Goal: Transaction & Acquisition: Purchase product/service

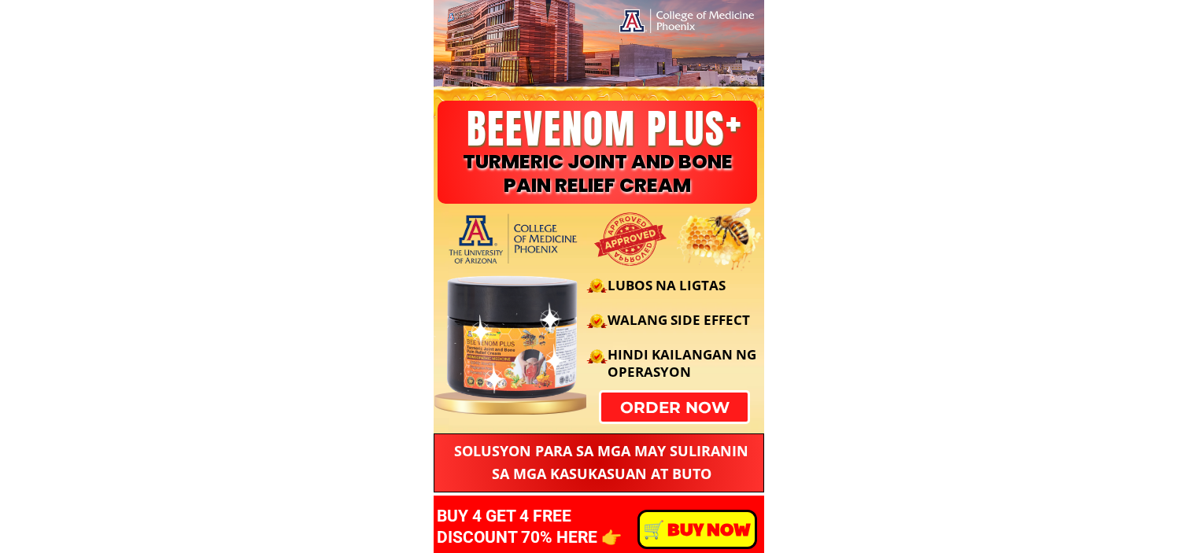
click at [699, 414] on p "order now" at bounding box center [674, 407] width 158 height 31
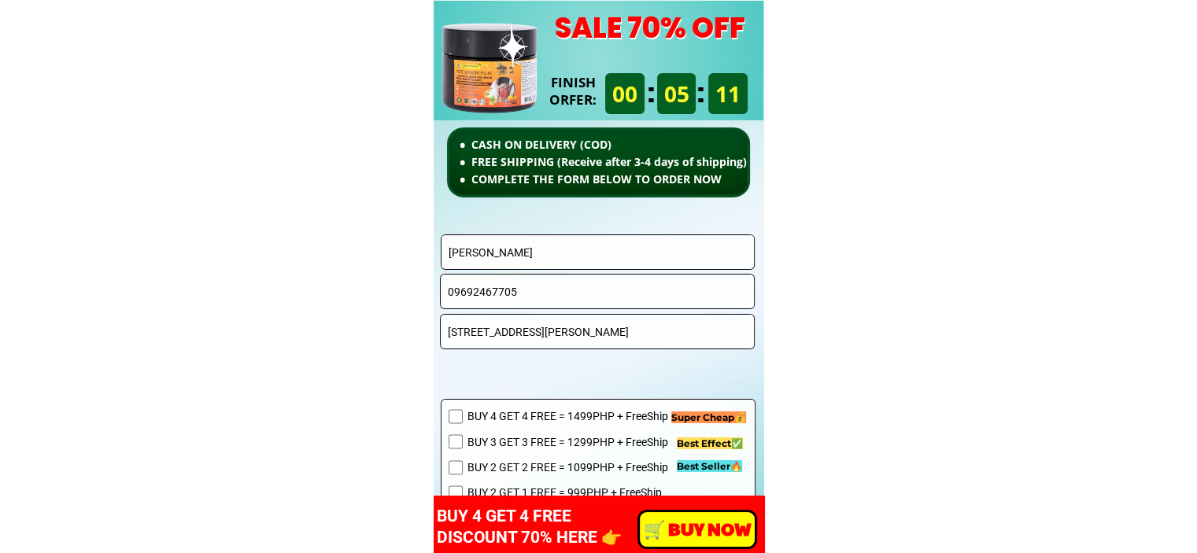
click at [585, 248] on input "[PERSON_NAME]" at bounding box center [598, 252] width 307 height 34
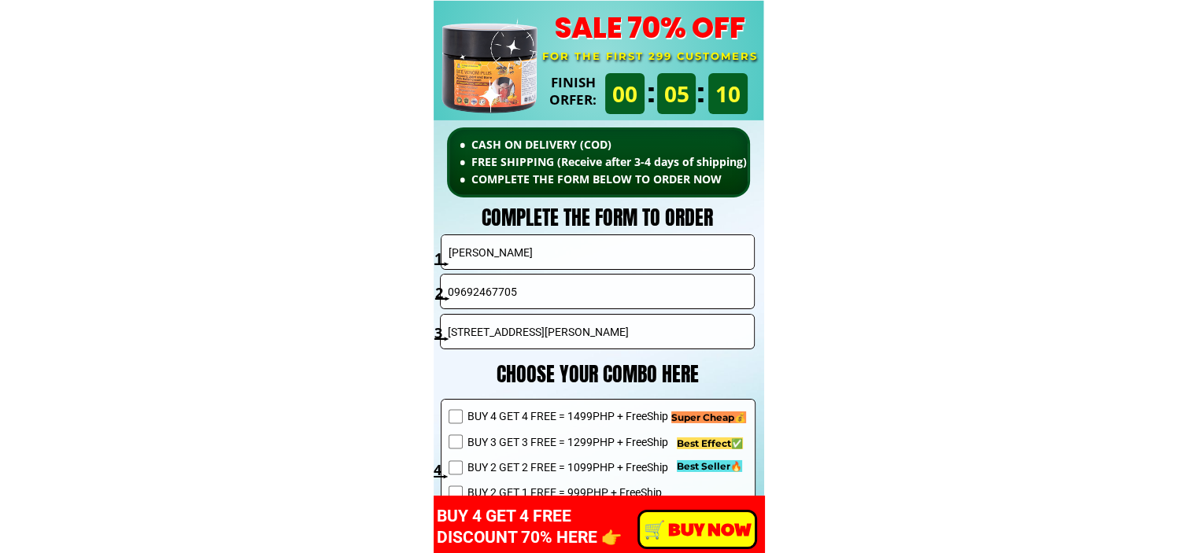
paste input "[PERSON_NAME]"
type input "[PERSON_NAME]"
click at [546, 283] on input "09692467705" at bounding box center [597, 292] width 307 height 34
paste input "152595704"
type input "09152595704"
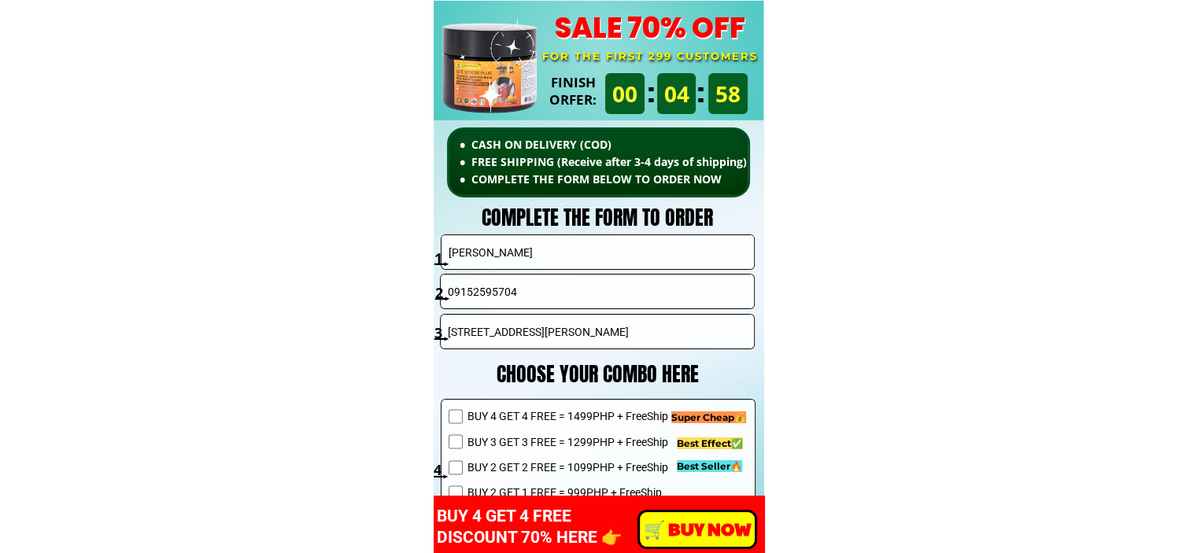
click at [561, 330] on input "[STREET_ADDRESS][PERSON_NAME]" at bounding box center [597, 332] width 307 height 34
paste input "Zone 1 [PERSON_NAME] [PERSON_NAME]"
type input "Zone 1 [PERSON_NAME] [PERSON_NAME]"
click at [582, 419] on span "BUY 4 GET 4 FREE = 1499PHP + FreeShip" at bounding box center [585, 416] width 236 height 17
checkbox input "true"
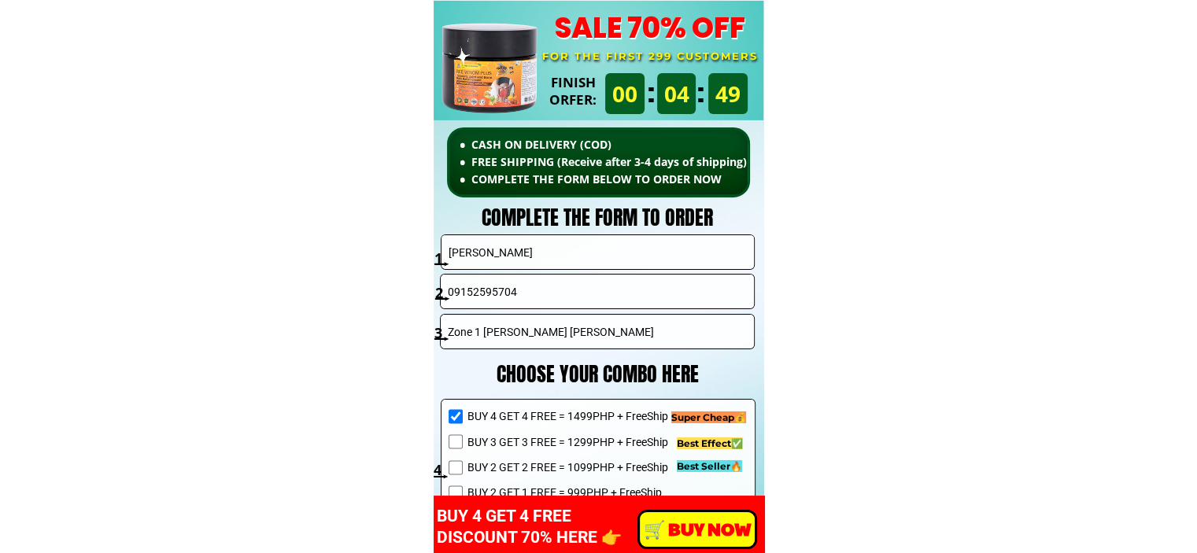
scroll to position [11331, 0]
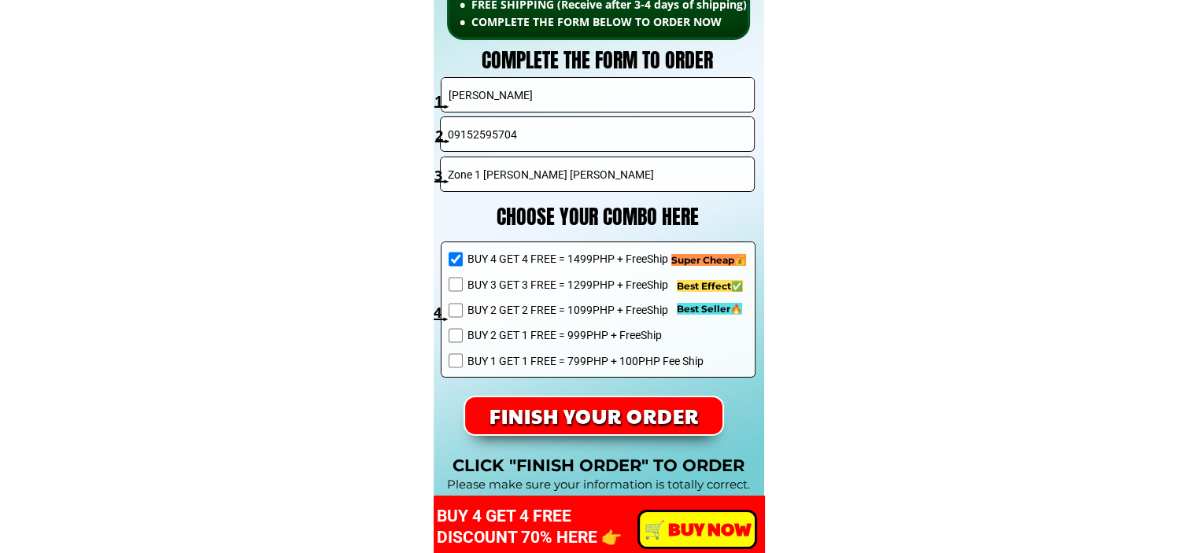
click at [642, 427] on p "FINISH YOUR ORDER" at bounding box center [594, 417] width 262 height 38
